Goal: Task Accomplishment & Management: Complete application form

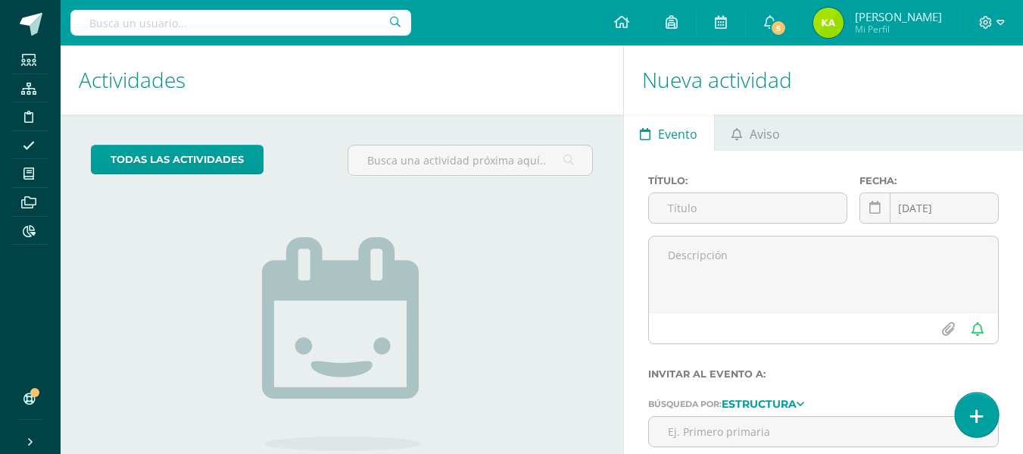
click at [982, 413] on icon at bounding box center [977, 415] width 14 height 17
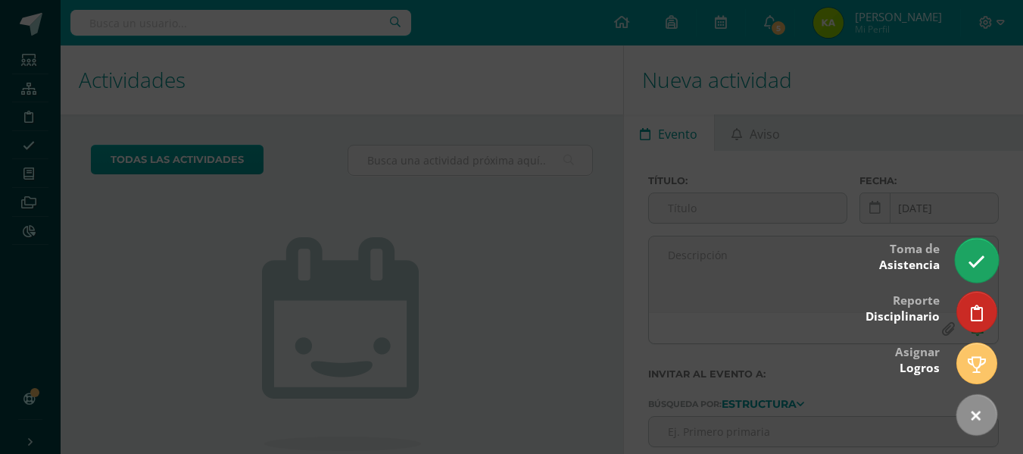
click at [974, 255] on icon at bounding box center [976, 261] width 17 height 17
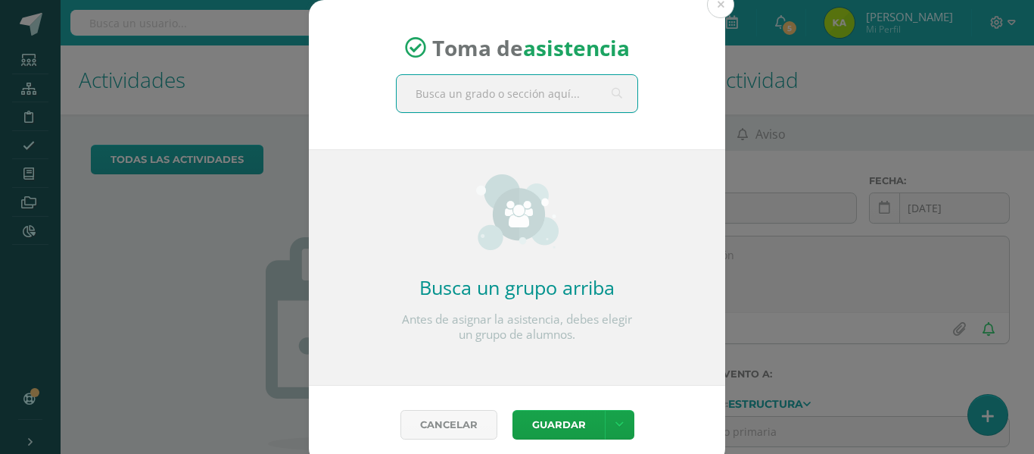
click at [531, 104] on input "text" at bounding box center [517, 93] width 241 height 37
type input "4"
type input "c"
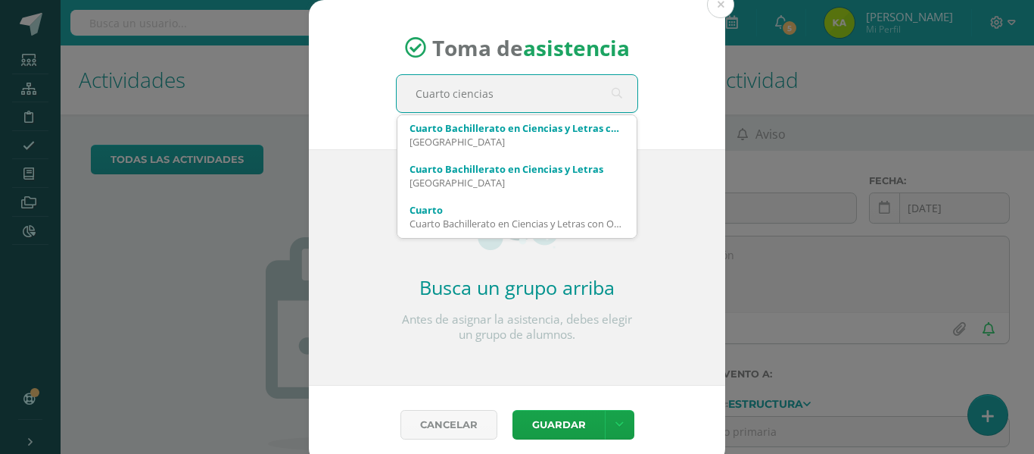
type input "Cuarto ciencias"
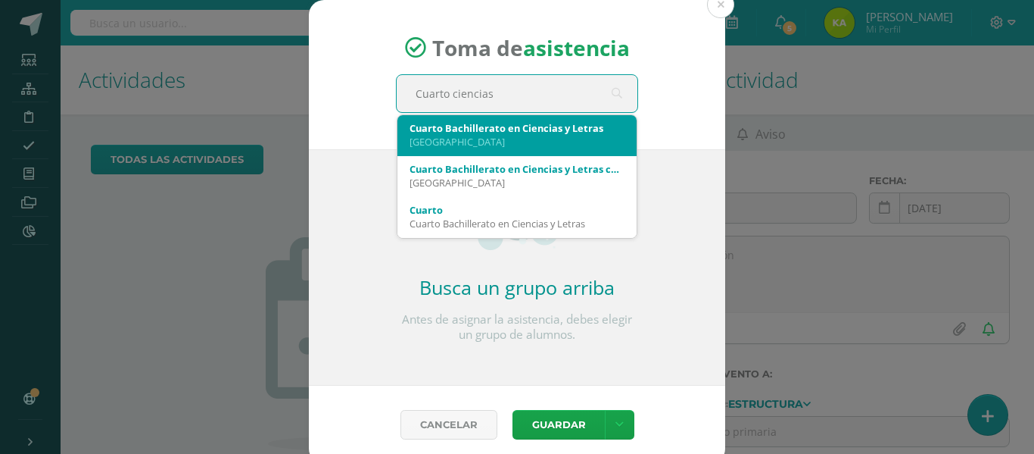
click at [537, 138] on div "Colegio Belga" at bounding box center [517, 142] width 215 height 14
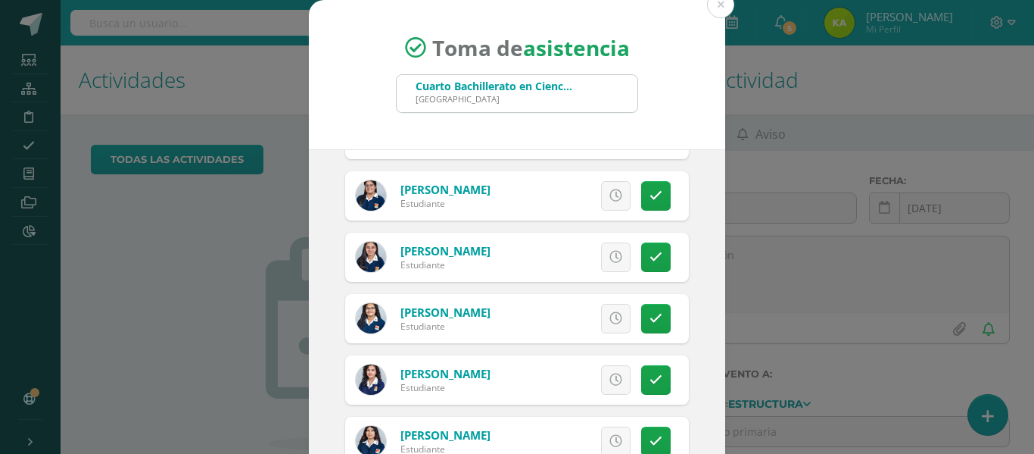
scroll to position [1287, 0]
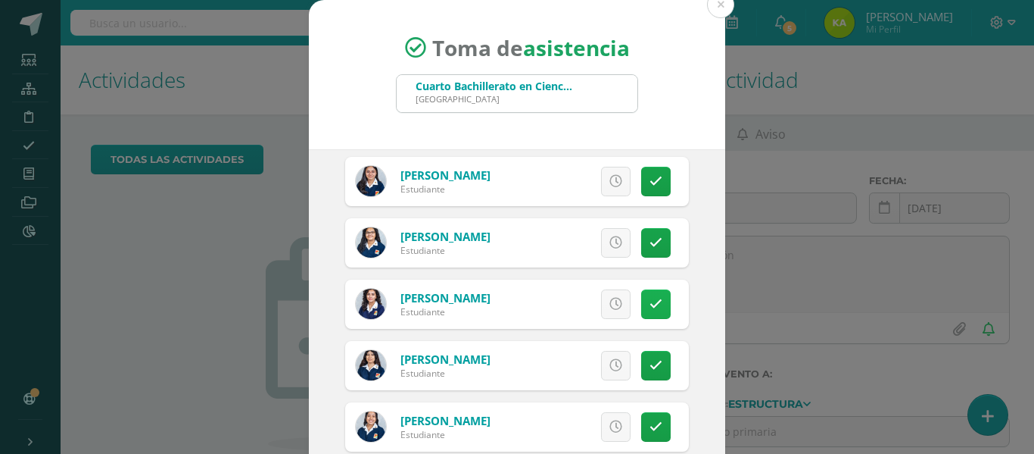
click at [650, 308] on icon at bounding box center [656, 304] width 13 height 13
click at [593, 300] on span "Excusa" at bounding box center [590, 304] width 42 height 28
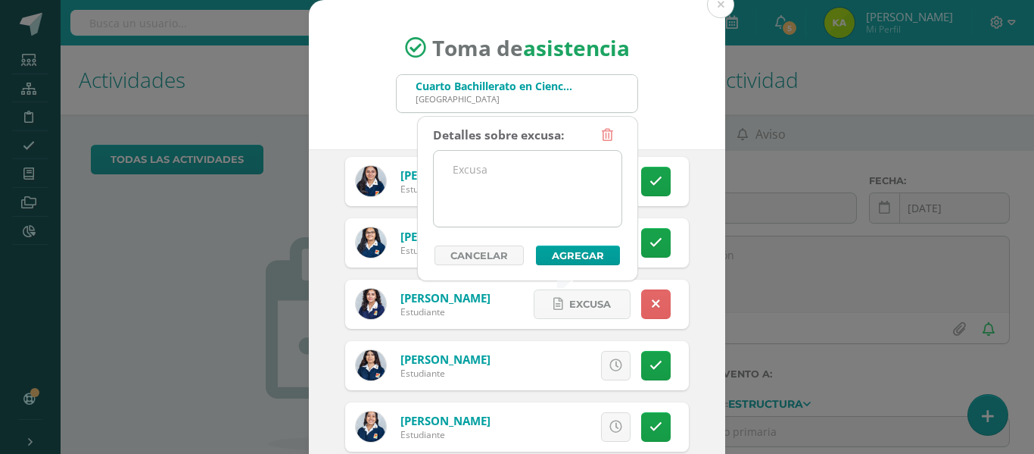
click at [491, 178] on textarea at bounding box center [528, 189] width 188 height 76
type textarea "v"
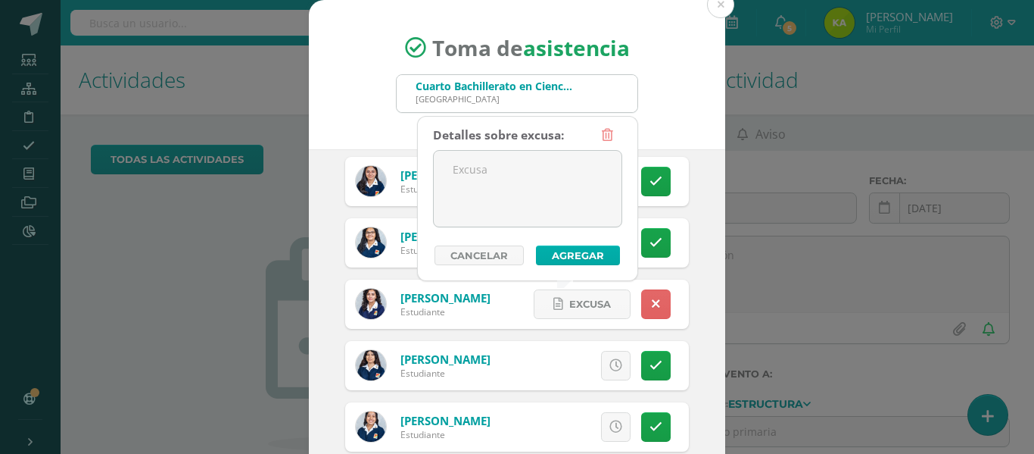
click at [582, 257] on button "Agregar" at bounding box center [578, 255] width 84 height 20
click at [579, 256] on button "Agregar" at bounding box center [578, 255] width 84 height 20
click at [609, 129] on icon at bounding box center [607, 135] width 11 height 13
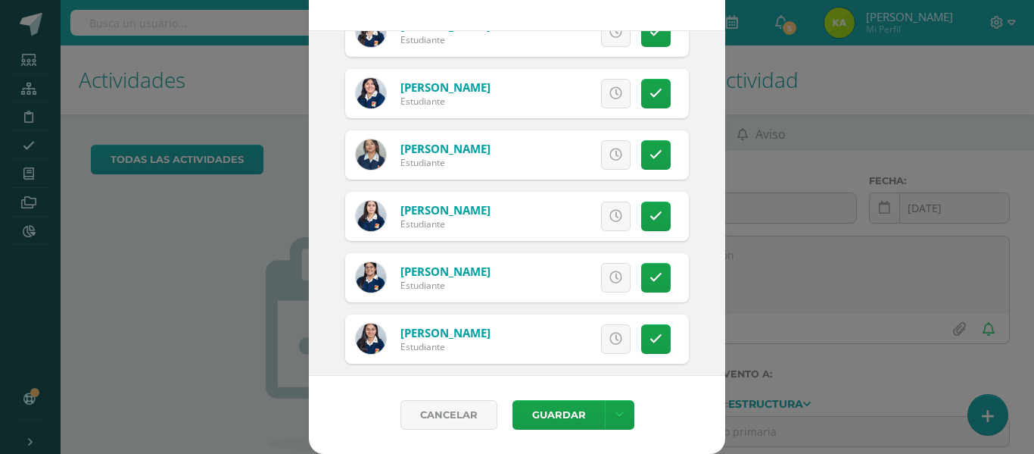
scroll to position [984, 0]
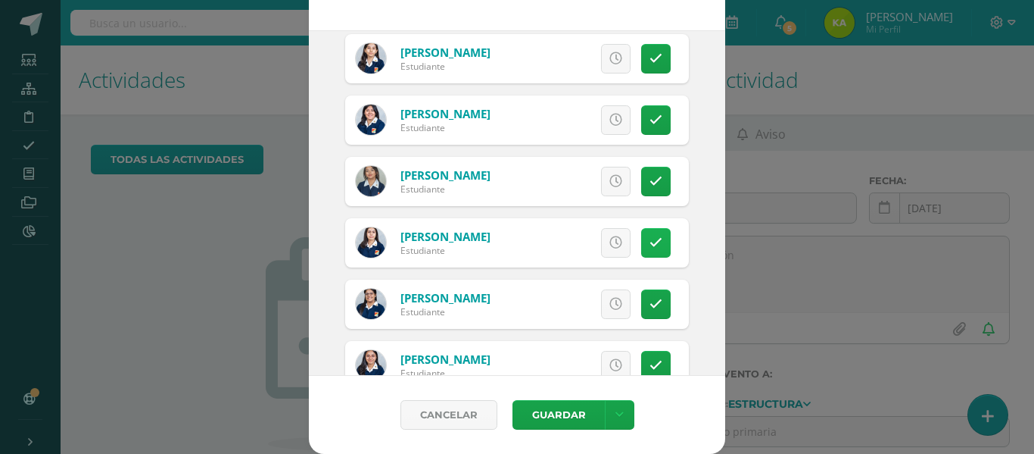
click at [641, 249] on link at bounding box center [656, 243] width 30 height 30
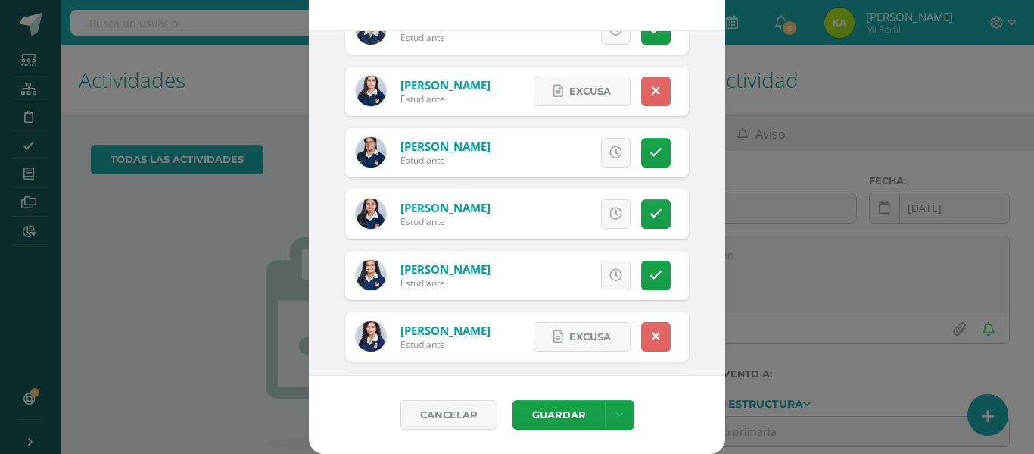
scroll to position [1212, 0]
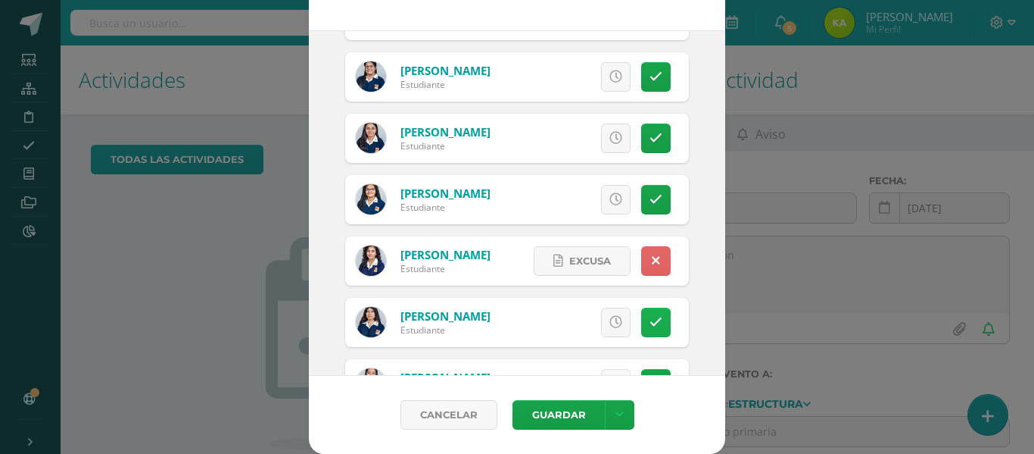
click at [650, 326] on icon at bounding box center [656, 322] width 13 height 13
click at [563, 416] on button "Guardar" at bounding box center [559, 415] width 92 height 30
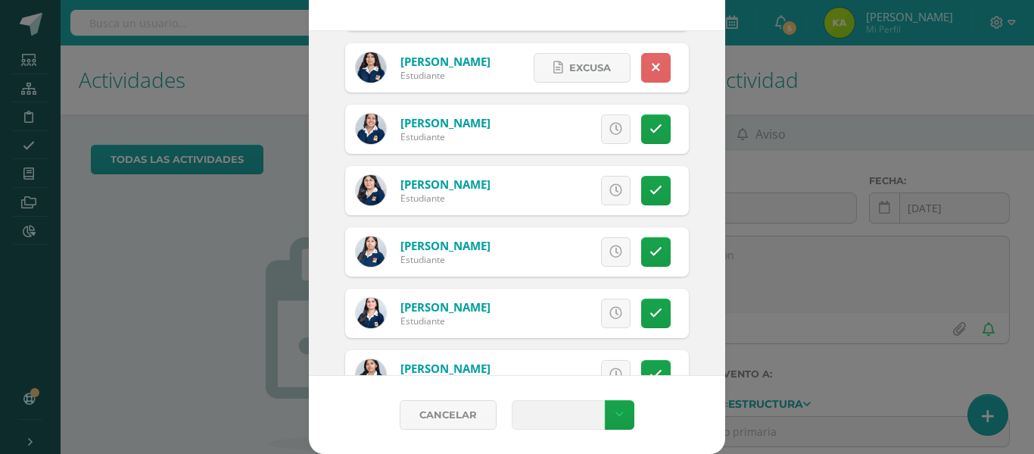
scroll to position [1514, 0]
